Goal: Information Seeking & Learning: Check status

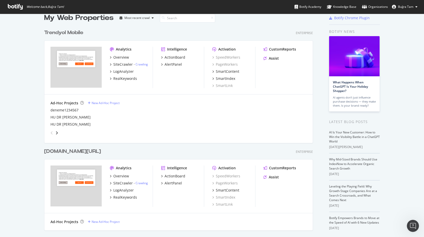
scroll to position [8, 0]
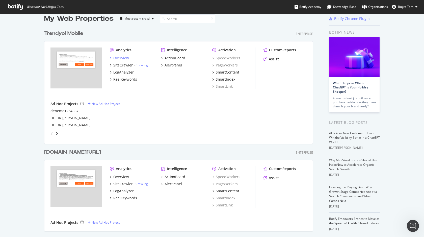
click at [119, 58] on div "Overview" at bounding box center [121, 58] width 16 height 5
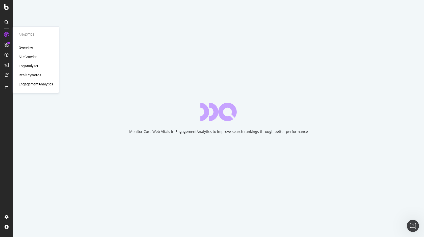
click at [25, 55] on div "SiteCrawler" at bounding box center [28, 56] width 18 height 5
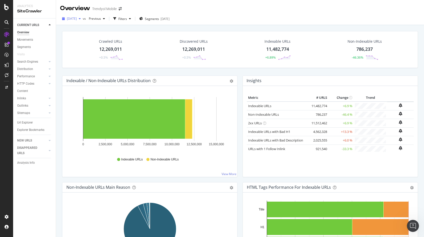
click at [83, 21] on div "[DATE]" at bounding box center [71, 19] width 23 height 8
click at [138, 38] on div "Crawled URLs 12,269,011 +0.5%" at bounding box center [111, 49] width 82 height 26
click at [100, 42] on div "Crawled URLs" at bounding box center [110, 41] width 23 height 5
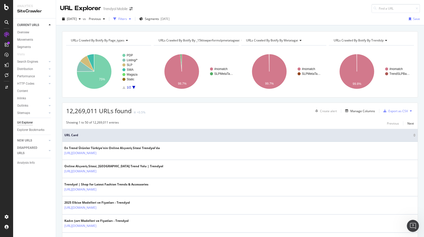
click at [127, 20] on div "Filters" at bounding box center [122, 19] width 9 height 4
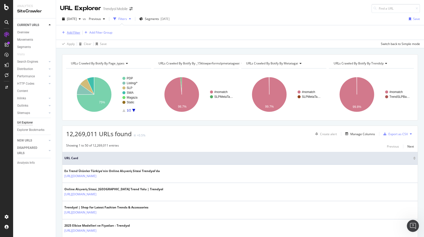
click at [75, 31] on div "Add Filter" at bounding box center [73, 32] width 13 height 4
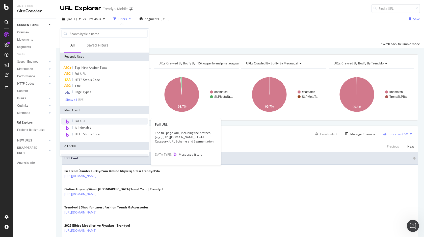
click at [89, 120] on div "Full URL" at bounding box center [104, 121] width 86 height 7
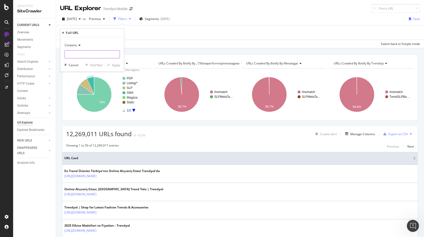
click at [86, 54] on input "text" at bounding box center [92, 54] width 55 height 8
click at [104, 56] on input "text" at bounding box center [92, 54] width 55 height 8
paste input "[URL][DOMAIN_NAME]"
type input "[URL][DOMAIN_NAME]"
click at [116, 64] on div "Apply" at bounding box center [116, 65] width 8 height 4
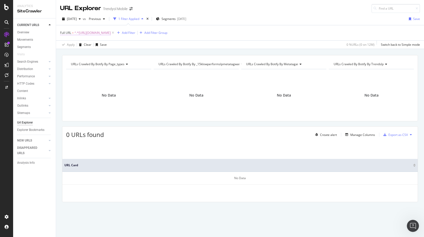
click at [104, 33] on span "^.*[URL][DOMAIN_NAME]" at bounding box center [92, 32] width 36 height 7
click at [77, 19] on span "[DATE]" at bounding box center [72, 19] width 10 height 4
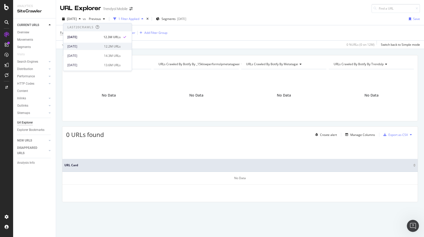
click at [80, 43] on div "[DATE] 12.2M URLs" at bounding box center [97, 46] width 68 height 7
